Goal: Task Accomplishment & Management: Use online tool/utility

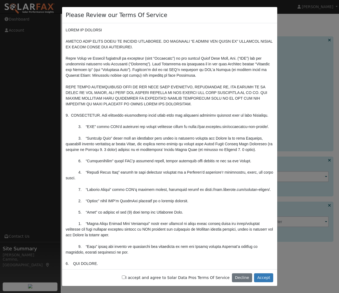
click at [126, 277] on input "I accept and agree to Solar Data Pros Terms Of Service" at bounding box center [124, 277] width 4 height 4
checkbox input "true"
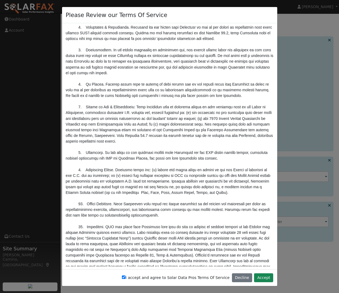
scroll to position [1792, 0]
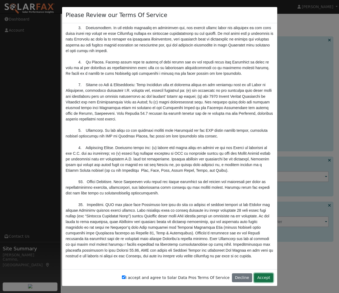
click at [262, 279] on button "Accept" at bounding box center [263, 277] width 19 height 9
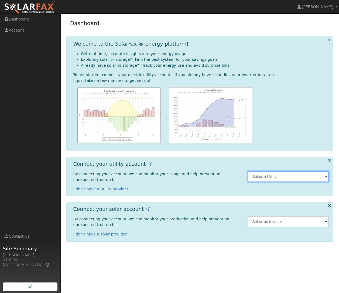
click at [283, 180] on input "text" at bounding box center [289, 176] width 82 height 11
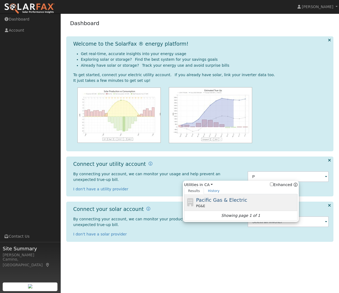
click at [238, 202] on span "Pacific Gas & Electric" at bounding box center [221, 200] width 51 height 6
type input "PG&E"
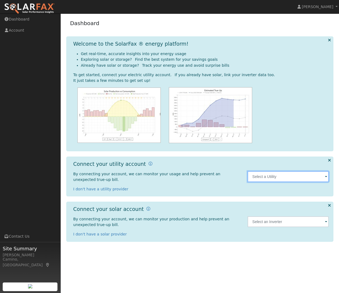
click at [269, 176] on input "text" at bounding box center [289, 176] width 82 height 11
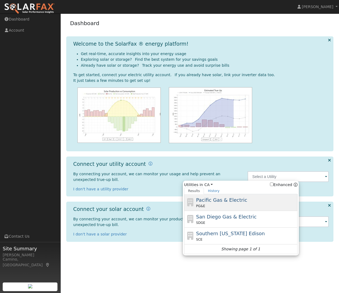
click at [248, 199] on div "Pacific Gas & Electric PG&E" at bounding box center [246, 202] width 100 height 12
type input "PG&E"
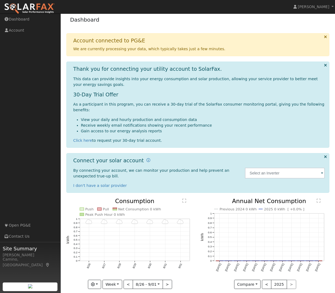
scroll to position [22, 0]
